Goal: Transaction & Acquisition: Purchase product/service

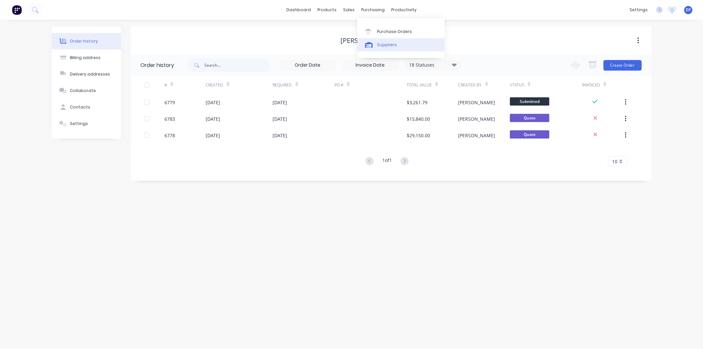
click at [385, 45] on div "Suppliers" at bounding box center [387, 45] width 20 height 6
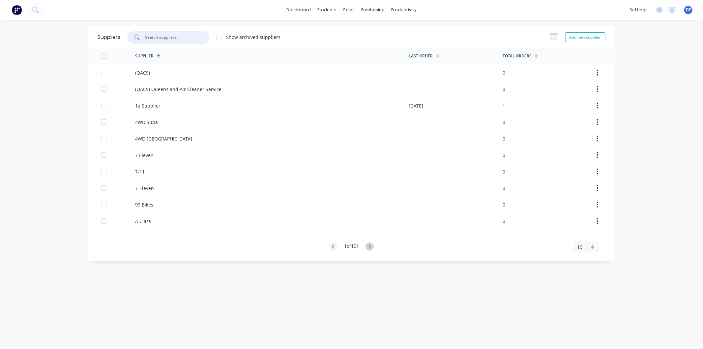
click at [161, 38] on input "text" at bounding box center [172, 37] width 55 height 7
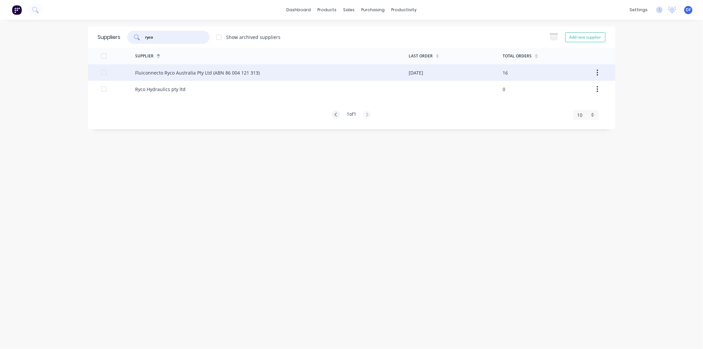
type input "ryco"
click at [179, 70] on div "Fluiconnecto Ryco Australia Pty Ltd (ABN 86 004 121 313)" at bounding box center [197, 72] width 125 height 7
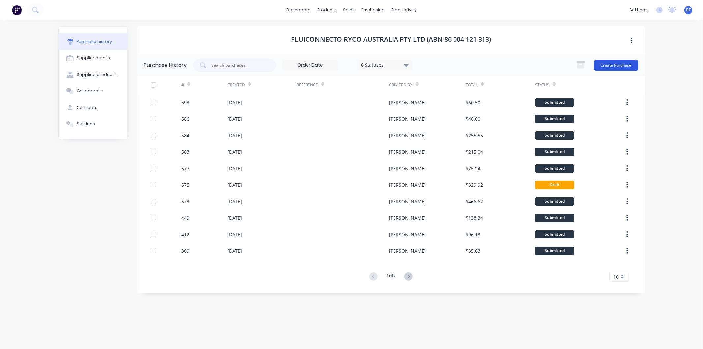
click at [606, 62] on button "Create Purchase" at bounding box center [616, 65] width 45 height 11
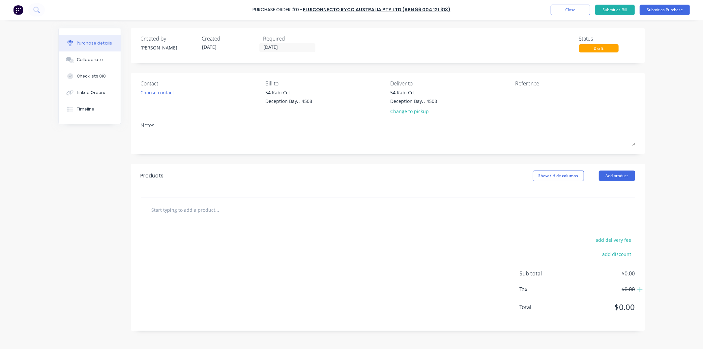
click at [202, 210] on input "text" at bounding box center [217, 209] width 132 height 13
paste input "QRM-F-1212P FLAT FACE [DEMOGRAPHIC_DATA] COUPLING, 3/4" BODY, 3/4" BSPP [DEMOGR…"
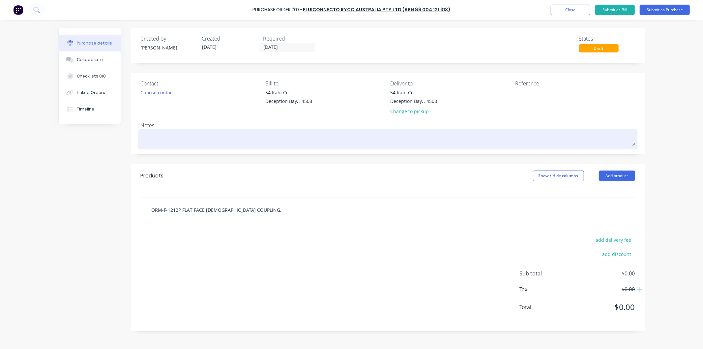
scroll to position [0, 24]
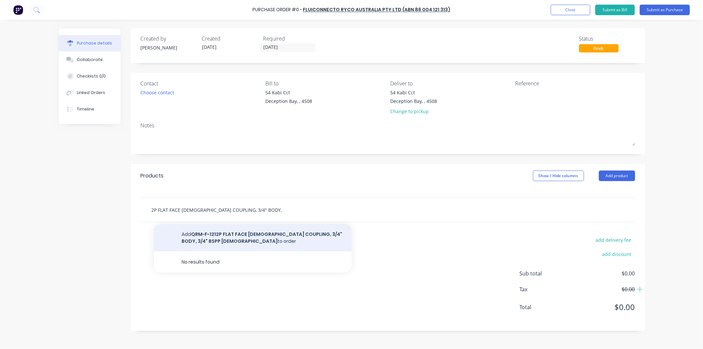
type input "QRM-F-1212P FLAT FACE [DEMOGRAPHIC_DATA] COUPLING, 3/4" BODY, 3/4" BSPP [DEMOGR…"
click at [286, 234] on button "Add QRM-F-1212P FLAT FACE [DEMOGRAPHIC_DATA] COUPLING, 3/4" BODY, 3/4" BSPP [DE…" at bounding box center [253, 237] width 198 height 27
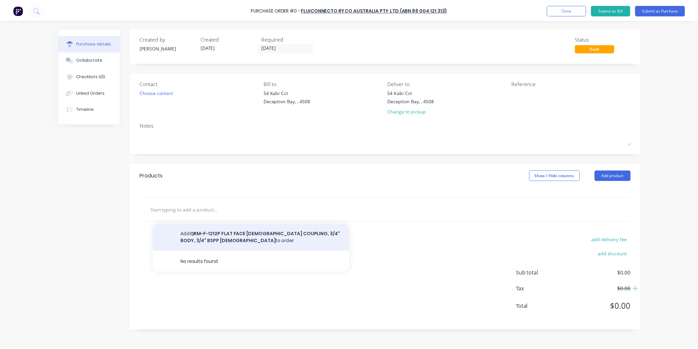
scroll to position [0, 0]
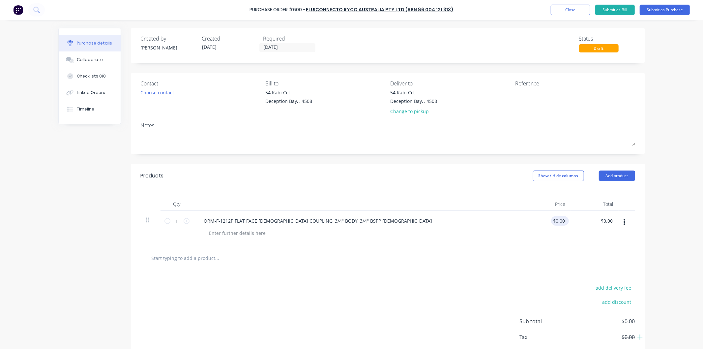
drag, startPoint x: 564, startPoint y: 219, endPoint x: 557, endPoint y: 220, distance: 6.7
click at [557, 220] on div "$0.00 $0.00" at bounding box center [560, 221] width 18 height 10
drag, startPoint x: 555, startPoint y: 221, endPoint x: 565, endPoint y: 220, distance: 10.3
click at [565, 220] on div "0.00 0.00" at bounding box center [561, 221] width 15 height 10
drag, startPoint x: 553, startPoint y: 221, endPoint x: 564, endPoint y: 217, distance: 12.3
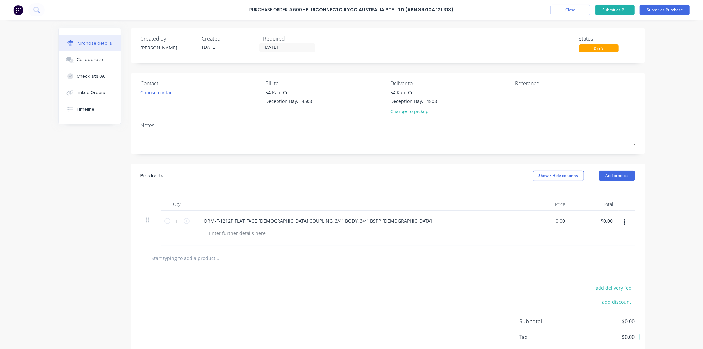
click at [563, 219] on input "0.00" at bounding box center [560, 221] width 13 height 10
click at [460, 264] on div at bounding box center [388, 258] width 495 height 24
type input "$45.36"
click at [471, 225] on div "QRM-F-1212P FLAT FACE [DEMOGRAPHIC_DATA] COUPLING, 3/4" BODY, 3/4" BSPP [DEMOGR…" at bounding box center [358, 221] width 319 height 10
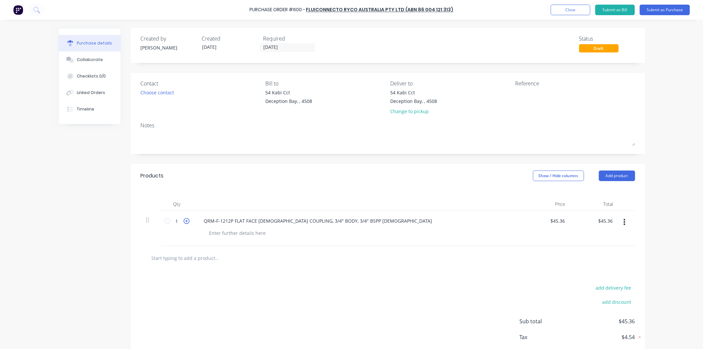
click at [185, 220] on icon at bounding box center [187, 221] width 6 height 6
type input "2"
type input "$90.72"
click at [185, 220] on icon at bounding box center [187, 221] width 6 height 6
type input "3"
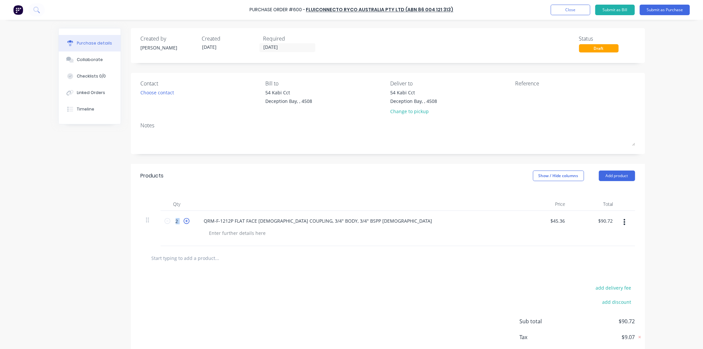
type input "$136.08"
click at [185, 220] on icon at bounding box center [187, 221] width 6 height 6
type input "4"
type input "$181.44"
click at [206, 256] on input "text" at bounding box center [217, 257] width 132 height 13
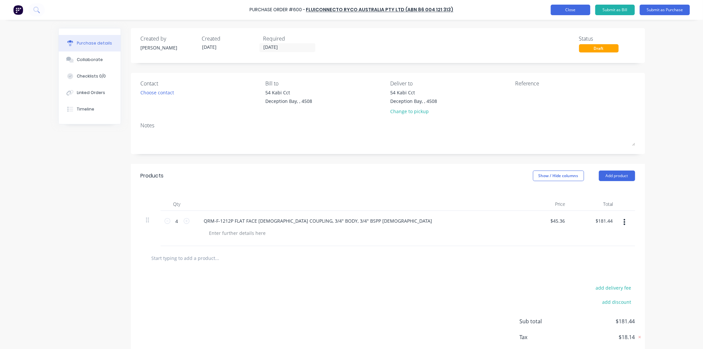
click at [571, 6] on button "Close" at bounding box center [571, 10] width 40 height 11
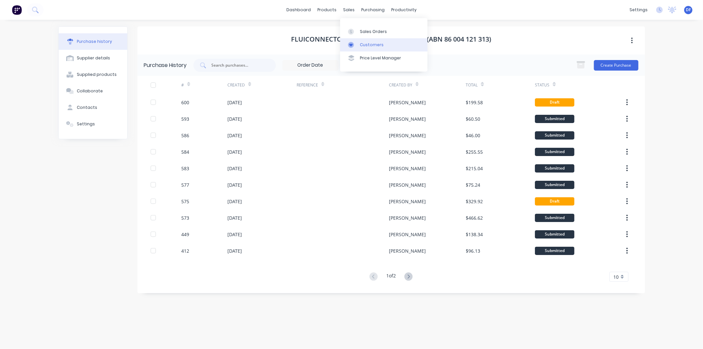
click at [371, 44] on div "Customers" at bounding box center [372, 45] width 24 height 6
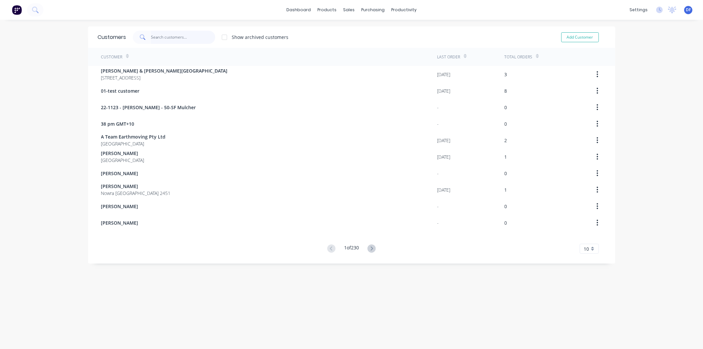
click at [155, 32] on input "text" at bounding box center [183, 37] width 64 height 13
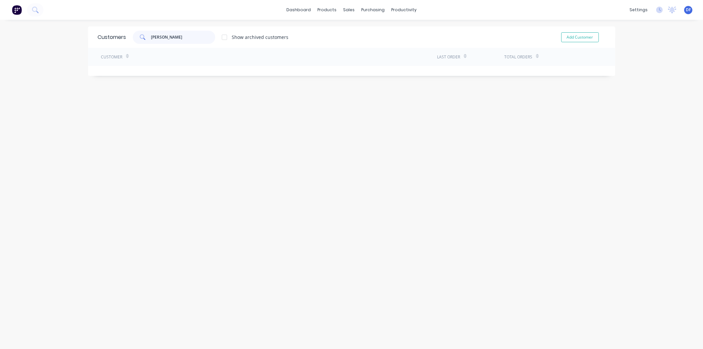
click at [156, 37] on input "[PERSON_NAME]" at bounding box center [183, 37] width 64 height 13
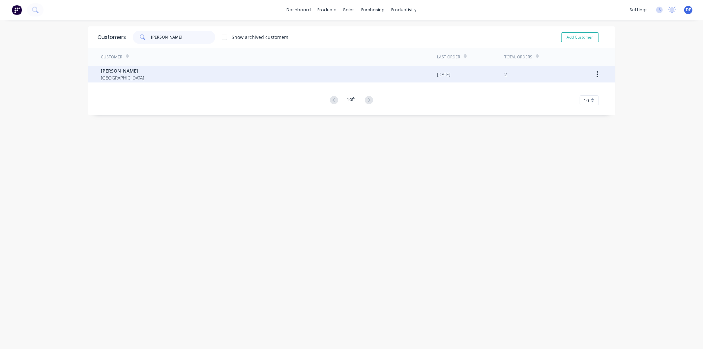
type input "[PERSON_NAME]"
click at [106, 74] on span "[PERSON_NAME]" at bounding box center [122, 70] width 43 height 7
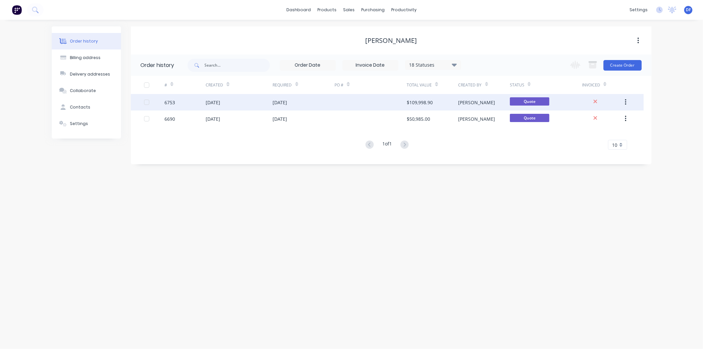
click at [415, 101] on div "$109,998.90" at bounding box center [420, 102] width 26 height 7
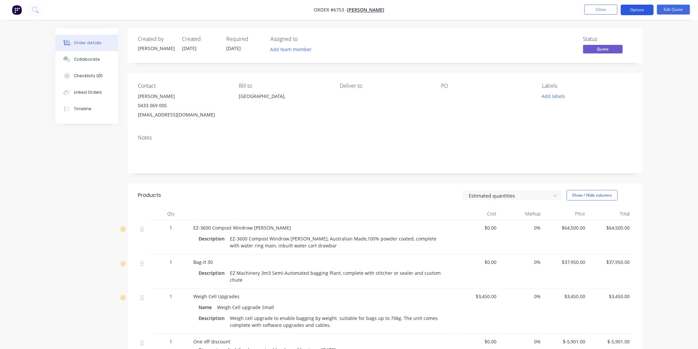
click at [638, 10] on button "Options" at bounding box center [637, 10] width 33 height 11
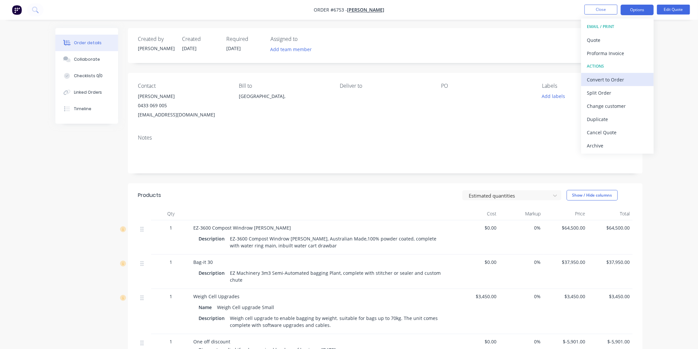
click at [602, 78] on div "Convert to Order" at bounding box center [617, 80] width 61 height 10
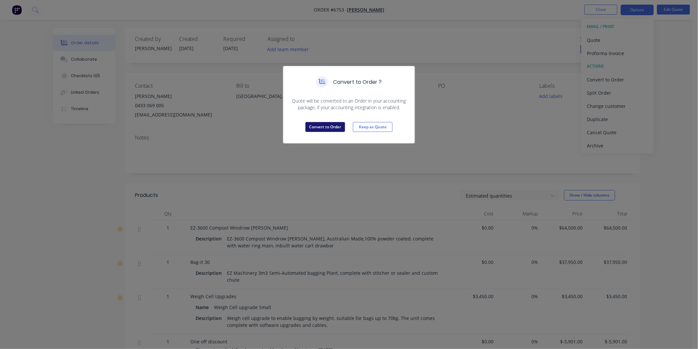
click at [325, 127] on button "Convert to Order" at bounding box center [325, 127] width 40 height 10
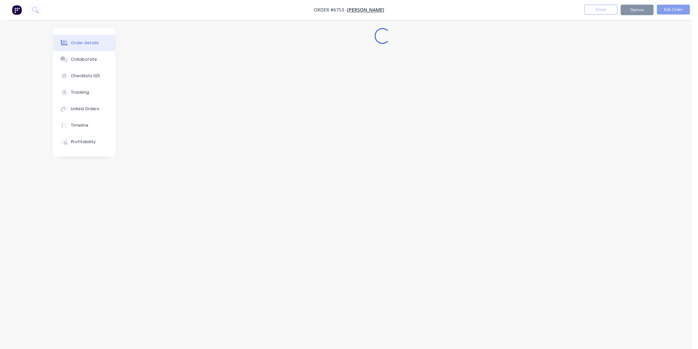
click at [325, 115] on button "Convert to Quote" at bounding box center [325, 111] width 40 height 10
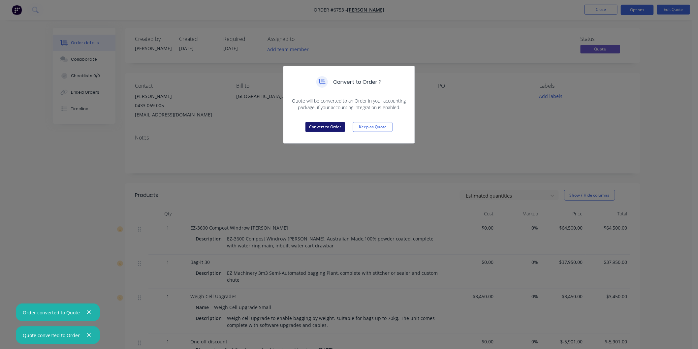
click at [322, 127] on button "Convert to Order" at bounding box center [325, 127] width 40 height 10
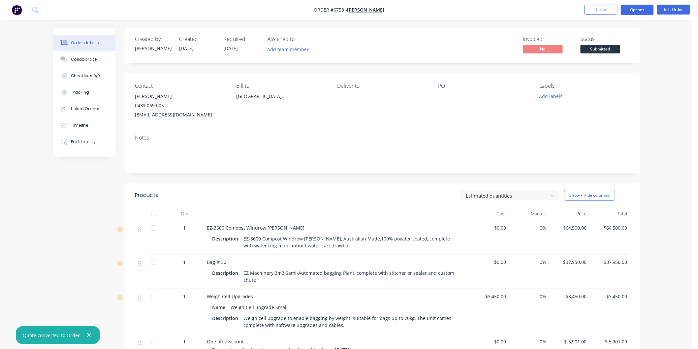
click at [634, 9] on button "Options" at bounding box center [637, 10] width 33 height 11
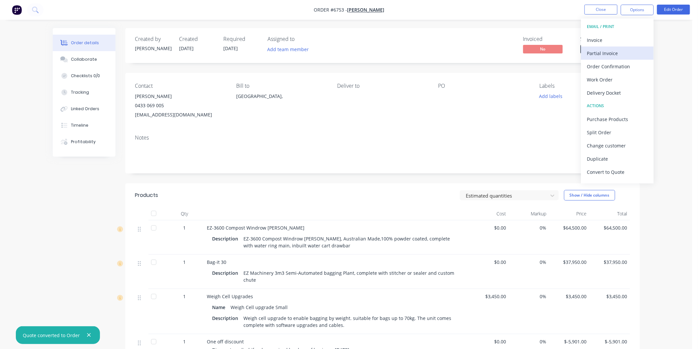
click at [606, 52] on div "Partial Invoice" at bounding box center [617, 53] width 61 height 10
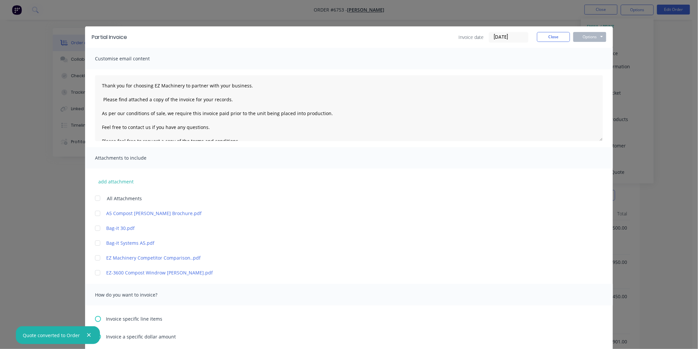
type textarea "Thank you for choosing EZ Machinery to partner with your business. Please find …"
click at [553, 36] on button "Close" at bounding box center [553, 37] width 33 height 10
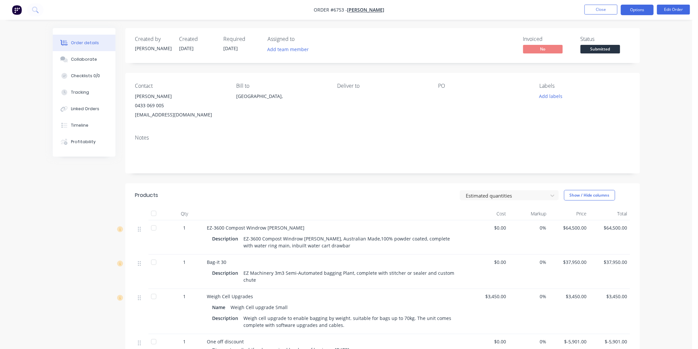
click at [641, 9] on button "Options" at bounding box center [637, 10] width 33 height 11
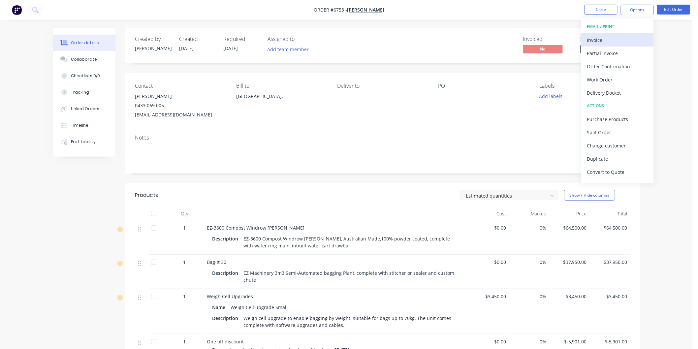
click at [597, 38] on div "Invoice" at bounding box center [617, 40] width 61 height 10
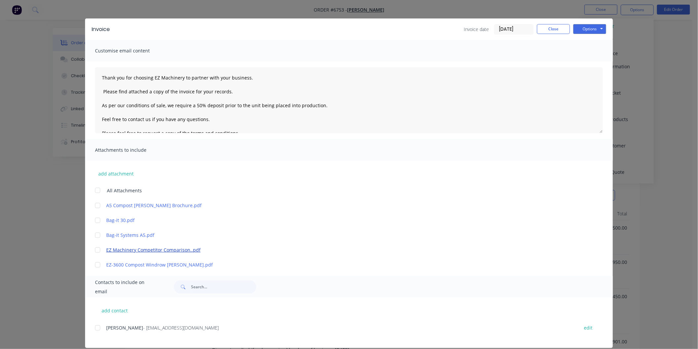
scroll to position [16, 0]
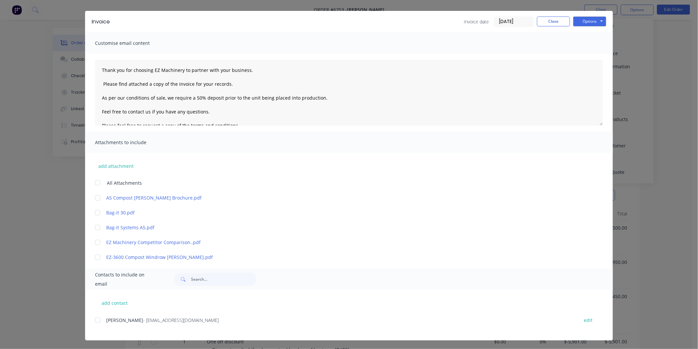
click at [92, 320] on div at bounding box center [97, 320] width 13 height 13
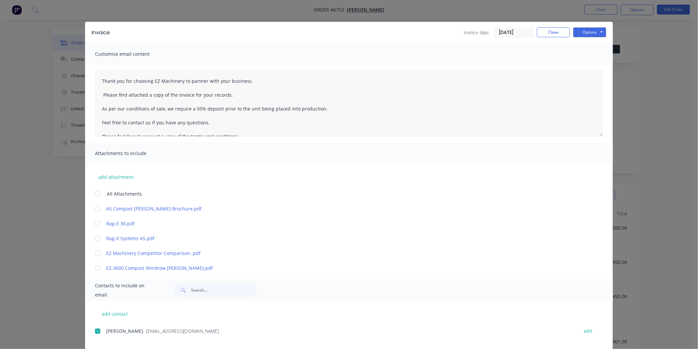
scroll to position [0, 0]
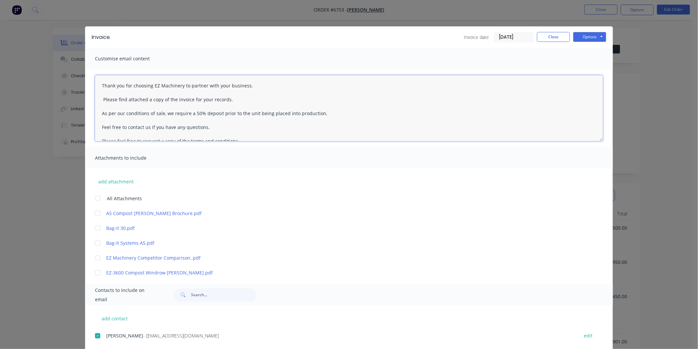
click at [100, 83] on textarea "Thank you for choosing EZ Machinery to partner with your business. Please find …" at bounding box center [349, 108] width 508 height 66
type textarea "[PERSON_NAME], Thank you for choosing EZ Machinery to partner with your busines…"
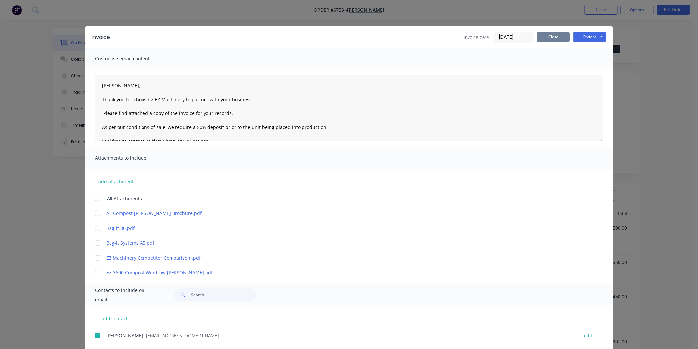
click at [558, 35] on button "Close" at bounding box center [553, 37] width 33 height 10
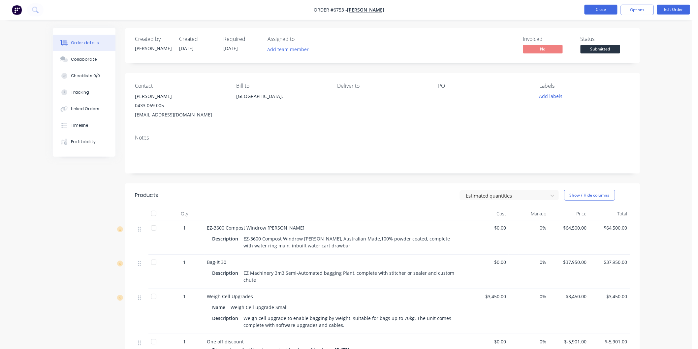
click at [602, 7] on button "Close" at bounding box center [600, 10] width 33 height 10
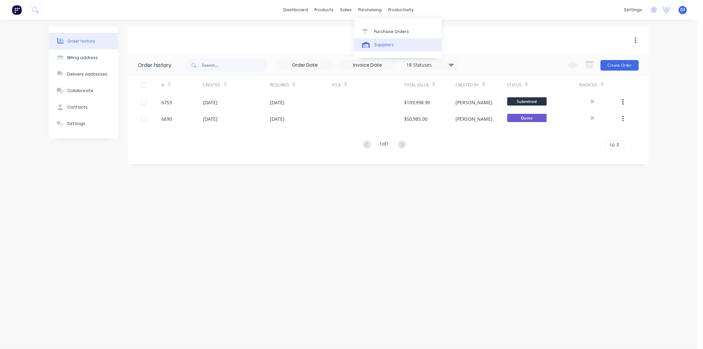
click at [377, 45] on div "Suppliers" at bounding box center [384, 45] width 20 height 6
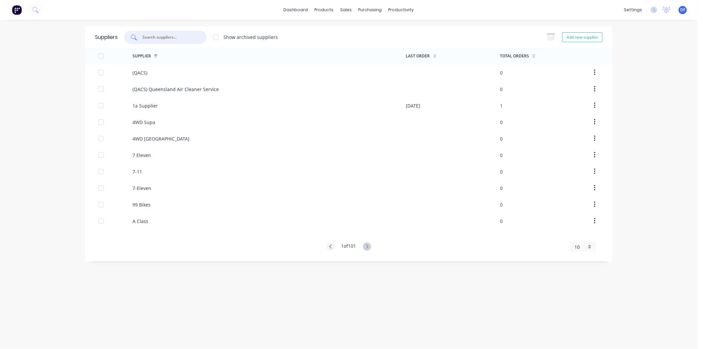
click at [172, 37] on input "text" at bounding box center [169, 37] width 55 height 7
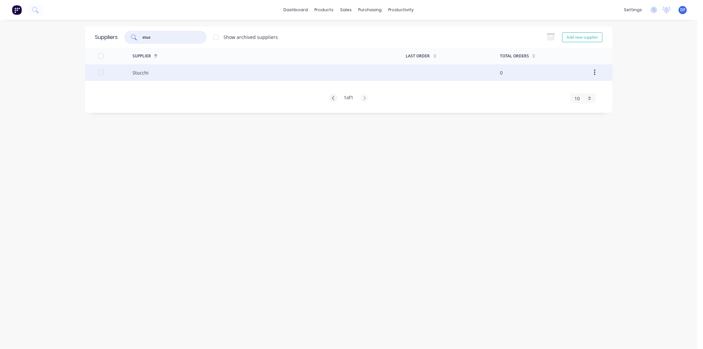
type input "stuc"
click at [144, 71] on div "Stucchi" at bounding box center [141, 72] width 16 height 7
